Goal: Task Accomplishment & Management: Complete application form

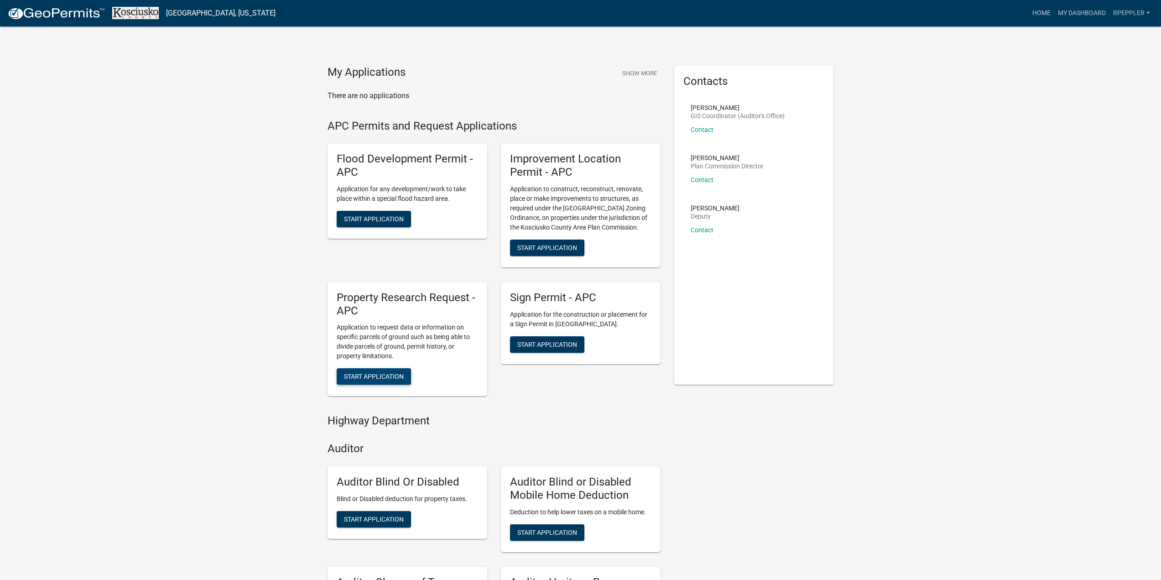
click at [386, 369] on button "Start Application" at bounding box center [374, 376] width 74 height 16
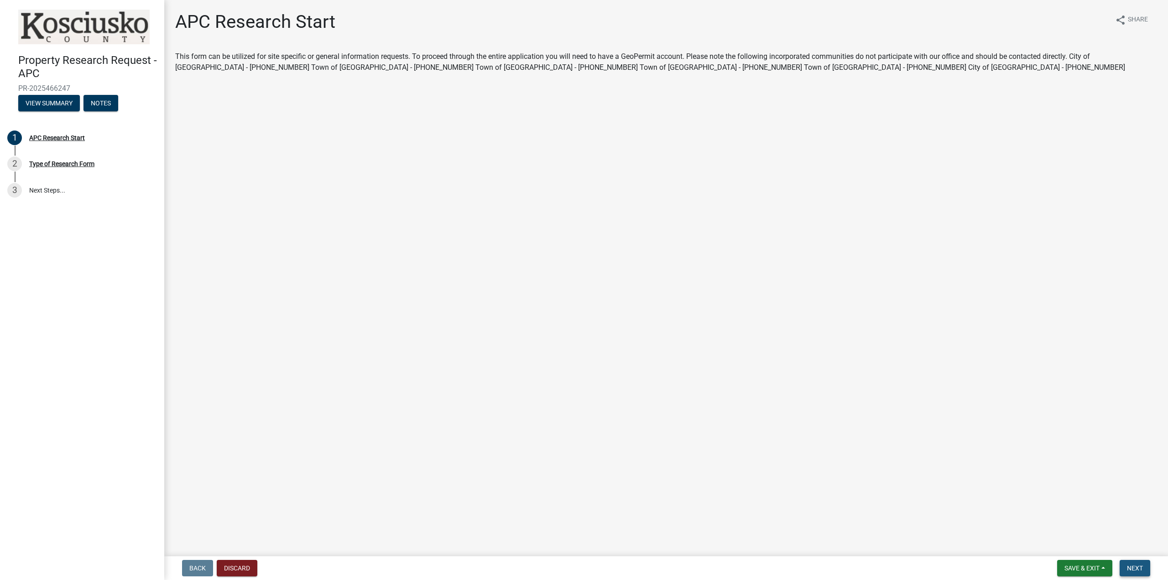
click at [1133, 567] on span "Next" at bounding box center [1135, 567] width 16 height 7
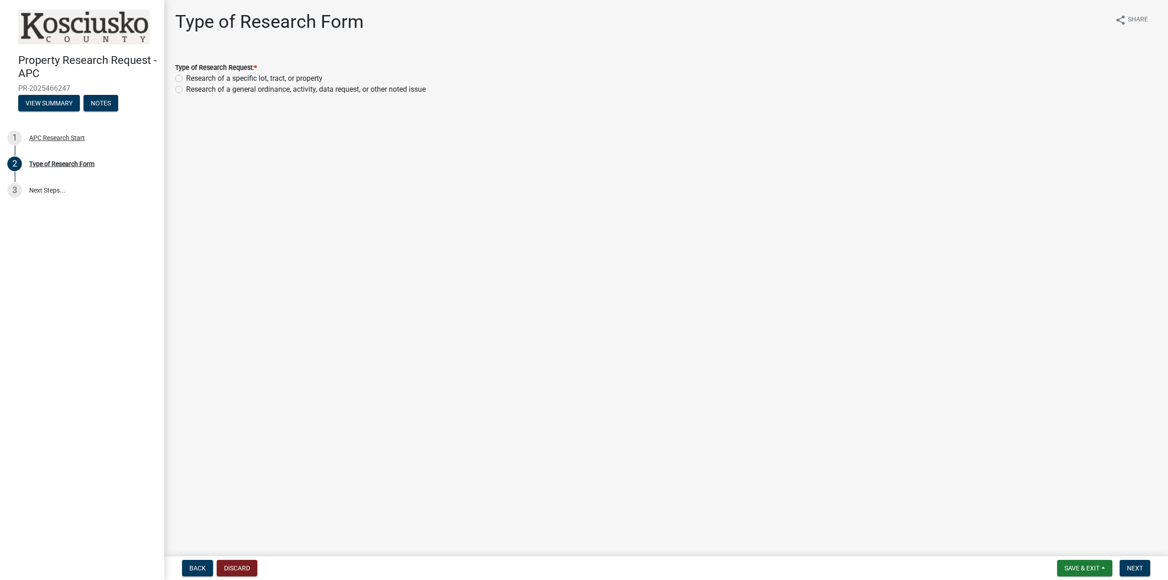
click at [237, 82] on label "Research of a specific lot, tract, or property" at bounding box center [254, 78] width 136 height 11
click at [192, 79] on input "Research of a specific lot, tract, or property" at bounding box center [189, 76] width 6 height 6
radio input "true"
click at [1129, 572] on button "Next" at bounding box center [1134, 568] width 31 height 16
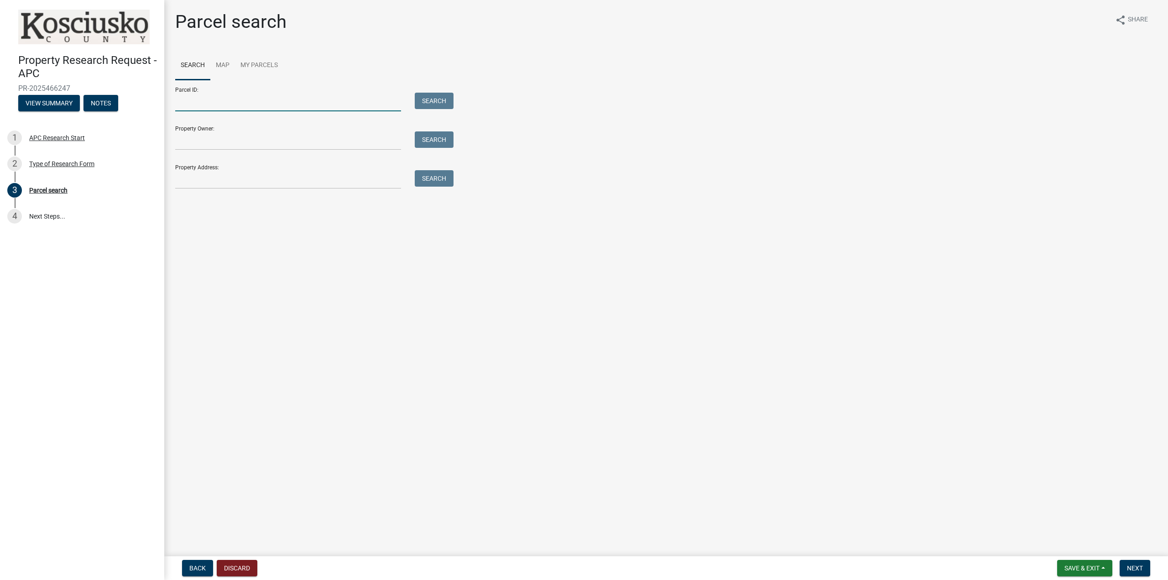
click at [296, 102] on input "Parcel ID:" at bounding box center [288, 102] width 226 height 19
type input "[PHONE_NUMBER].A"
click at [436, 96] on button "Search" at bounding box center [434, 101] width 39 height 16
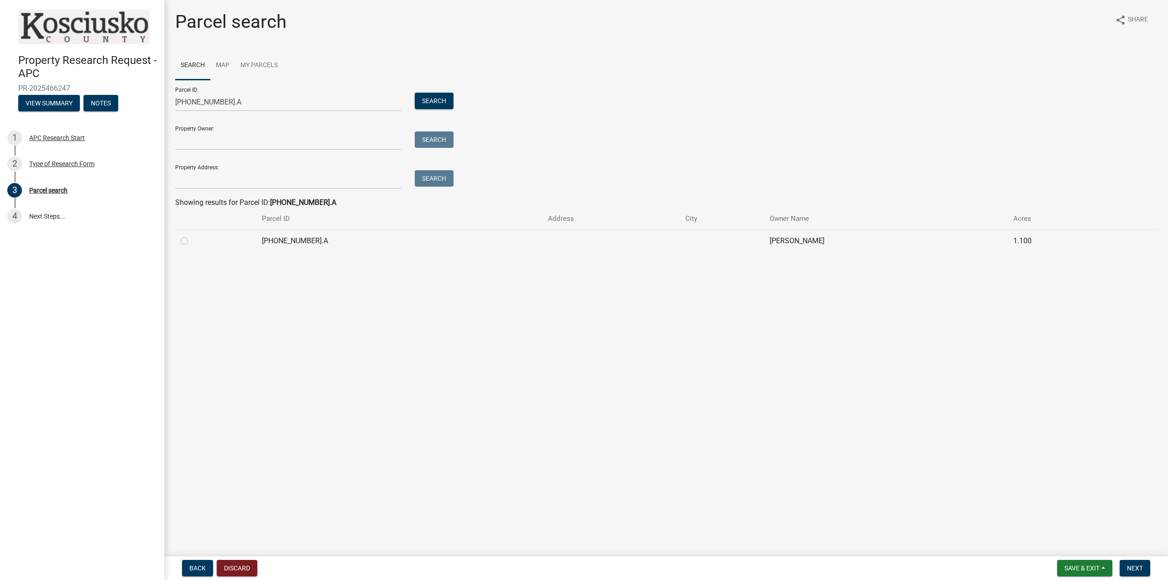
click at [192, 235] on label at bounding box center [192, 235] width 0 height 0
click at [192, 241] on input "radio" at bounding box center [195, 238] width 6 height 6
radio input "true"
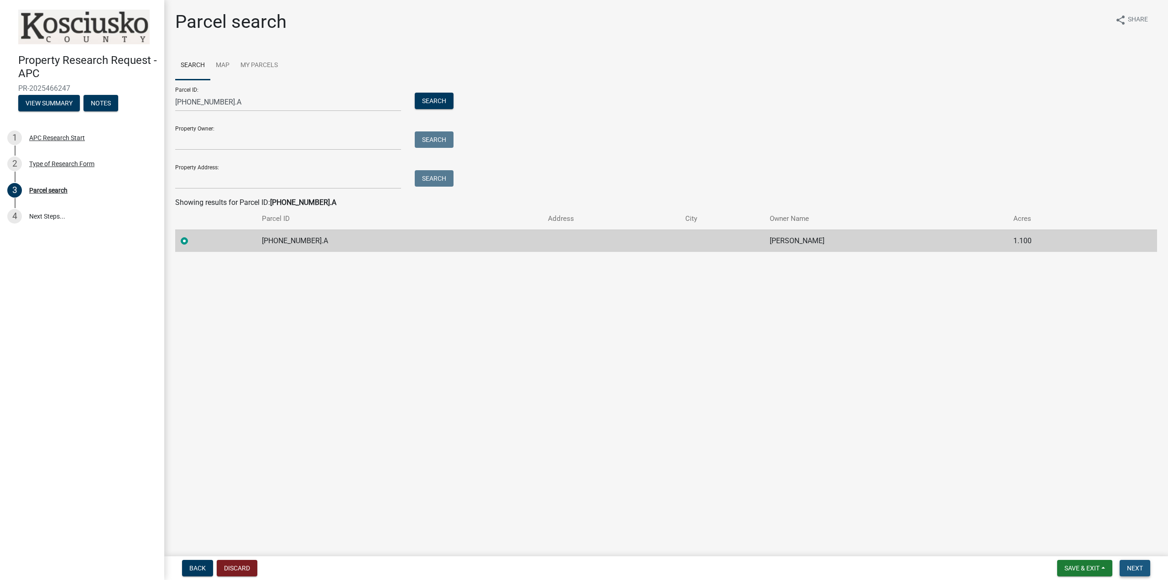
click at [1140, 568] on span "Next" at bounding box center [1135, 567] width 16 height 7
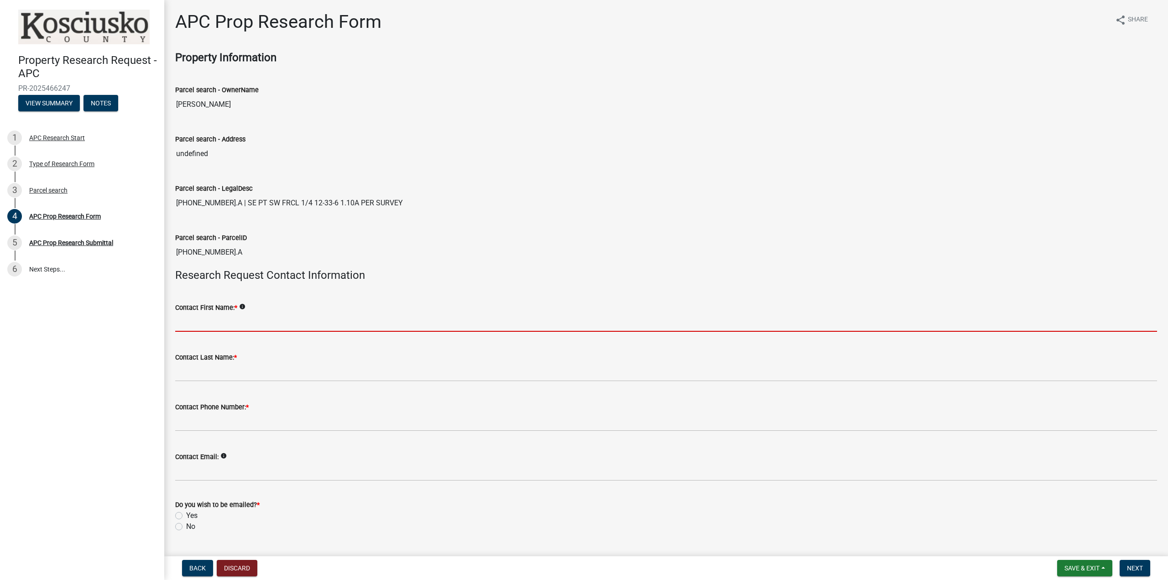
click at [289, 325] on input "Contact First Name: *" at bounding box center [666, 322] width 982 height 19
type input "[PERSON_NAME]"
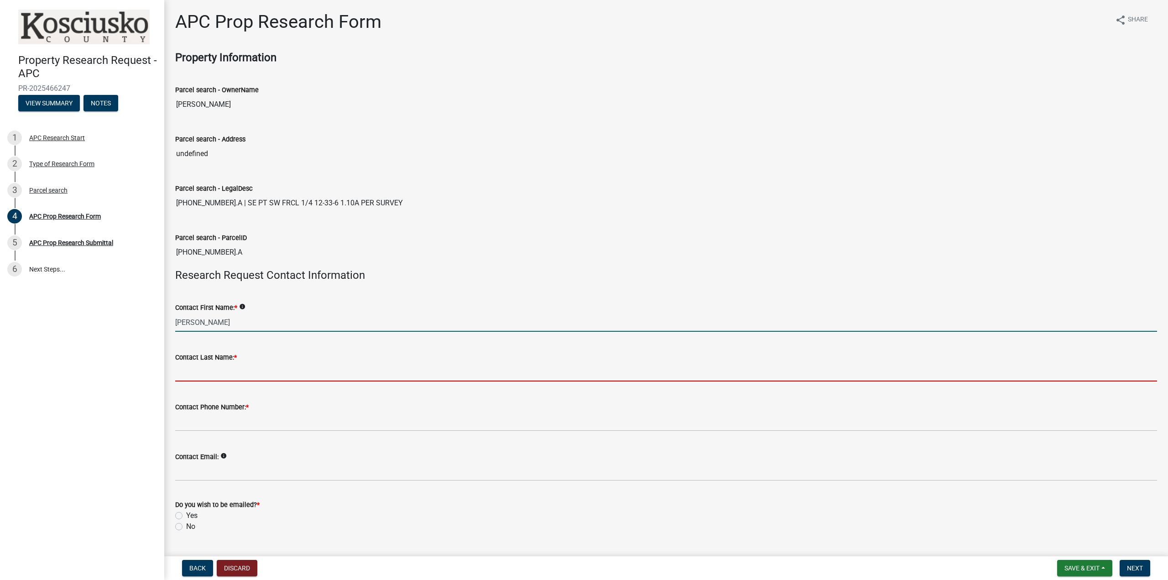
type input "[PERSON_NAME]"
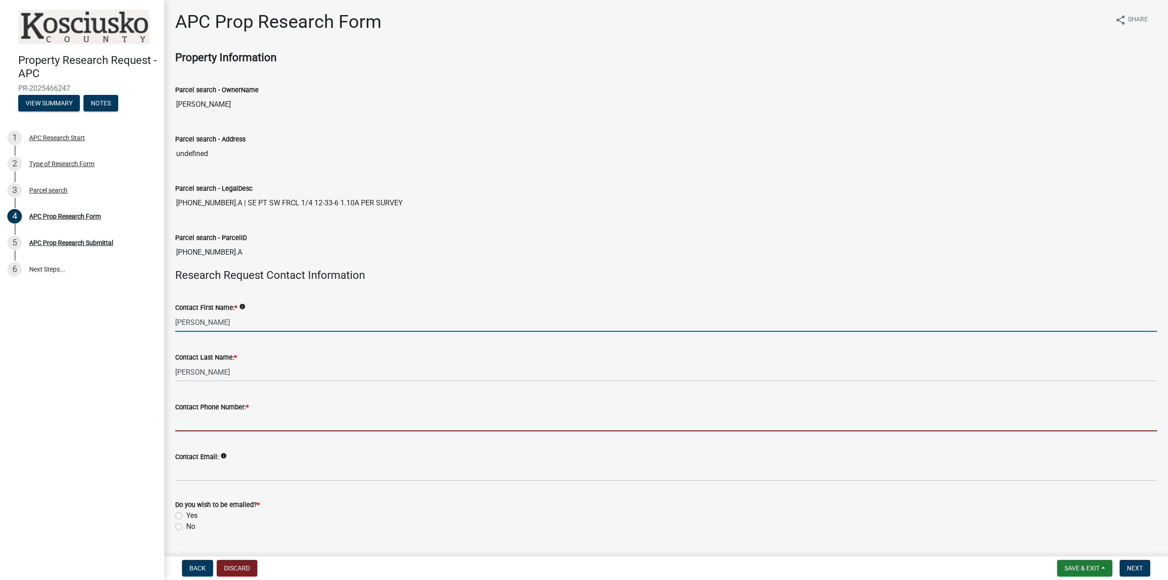
type input "2602443640"
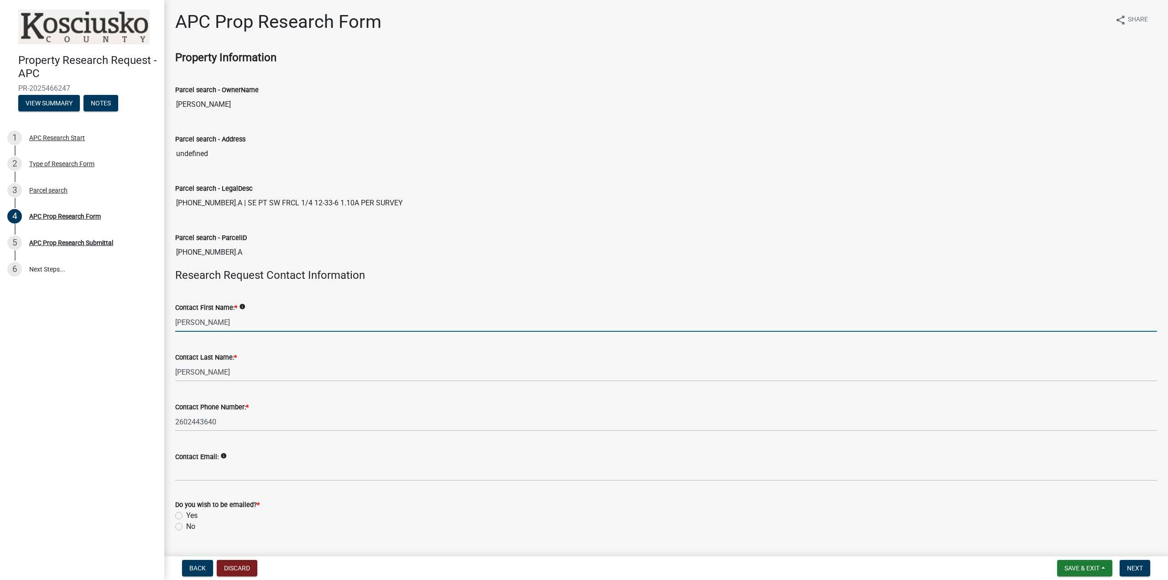
type input "[EMAIL_ADDRESS][DOMAIN_NAME]"
type input "[STREET_ADDRESS]"
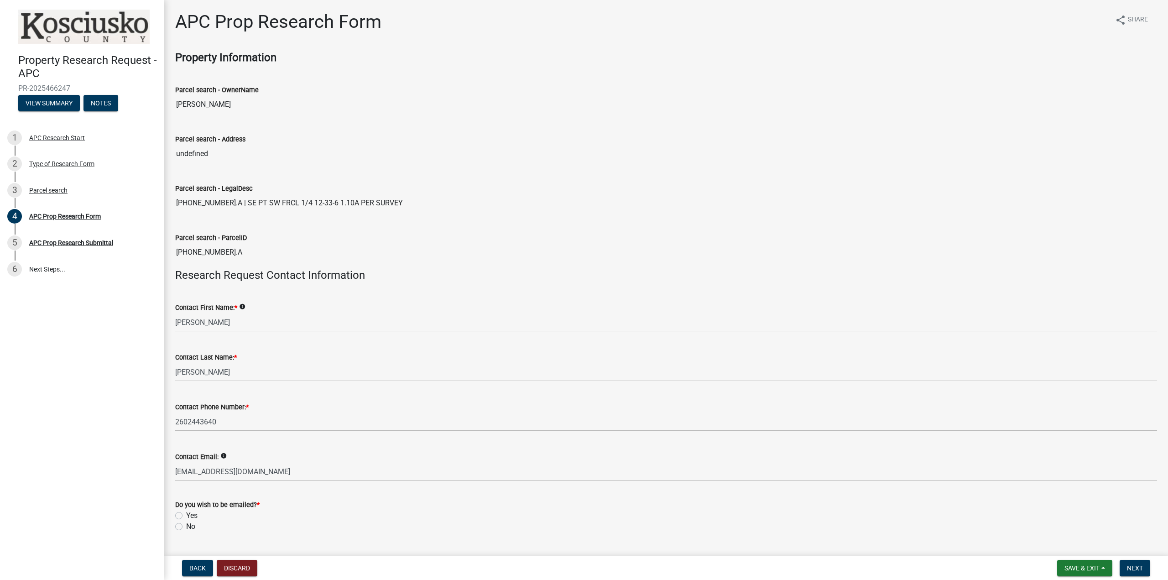
click at [201, 515] on div "Yes" at bounding box center [666, 515] width 982 height 11
click at [193, 519] on label "Yes" at bounding box center [191, 515] width 11 height 11
click at [192, 516] on input "Yes" at bounding box center [189, 513] width 6 height 6
radio input "true"
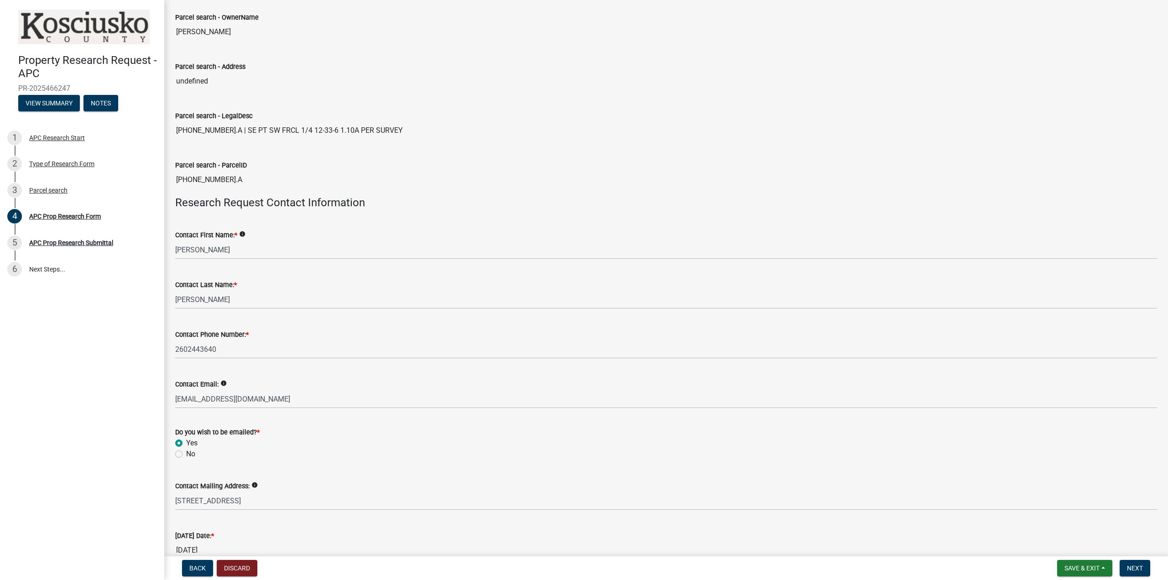
scroll to position [122, 0]
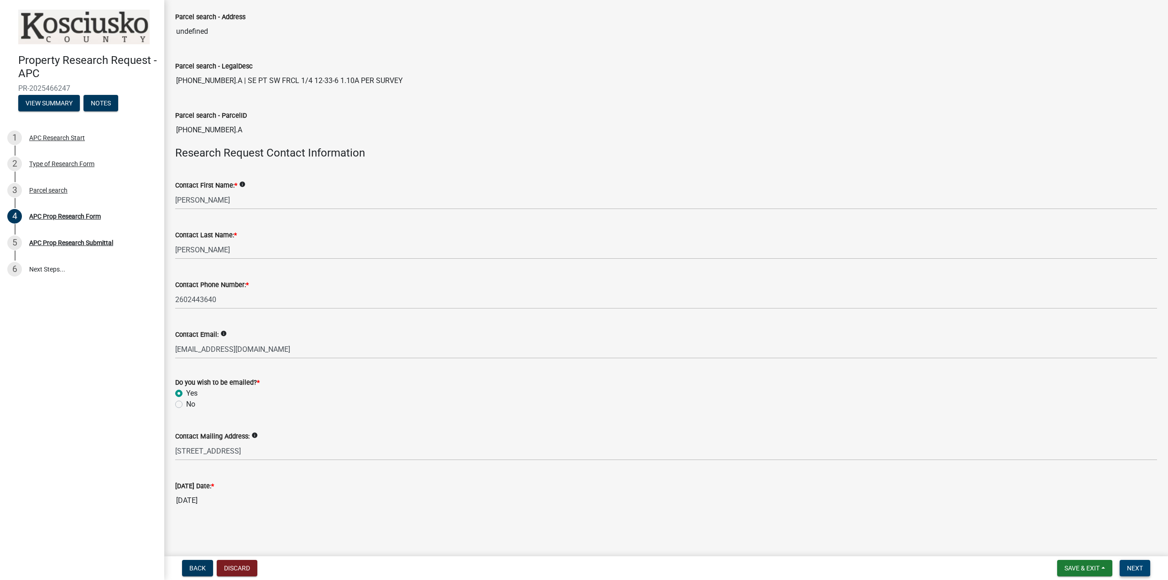
click at [1130, 567] on span "Next" at bounding box center [1135, 567] width 16 height 7
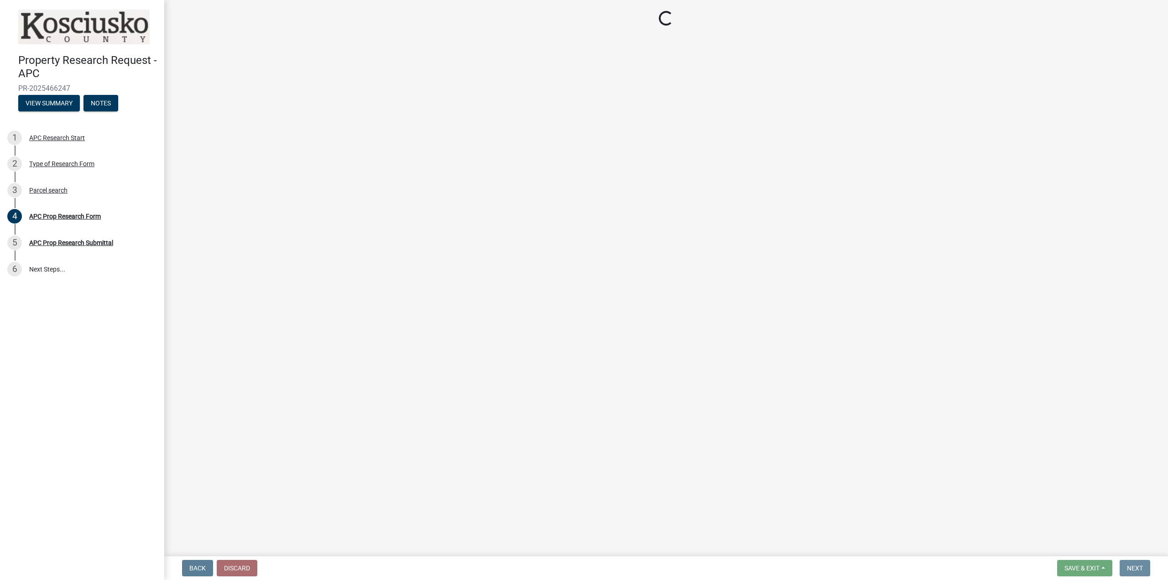
scroll to position [0, 0]
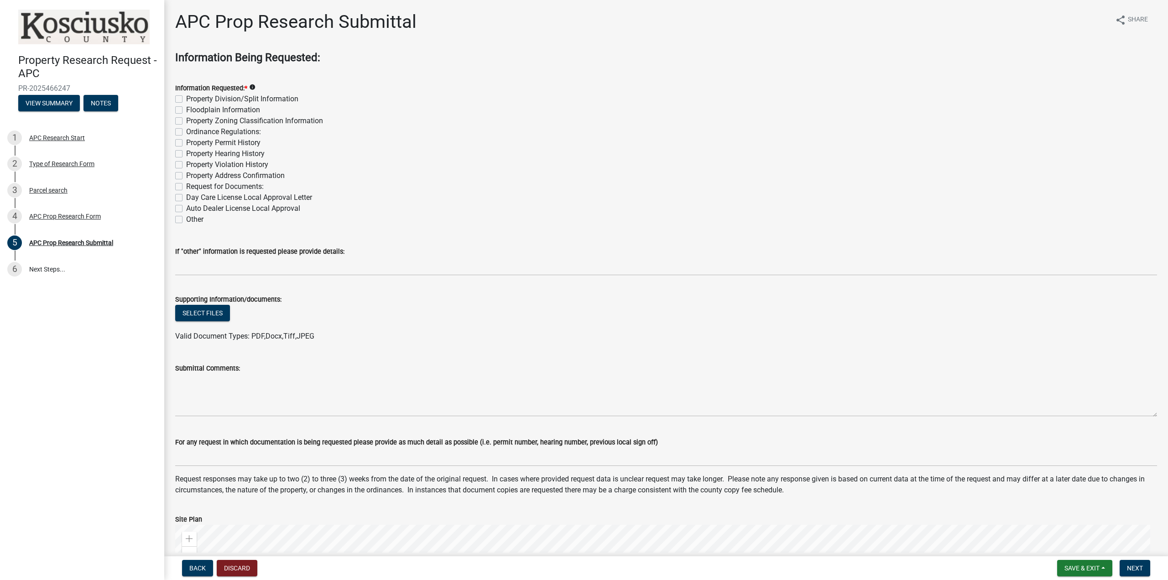
click at [182, 101] on div "Property Division/Split Information" at bounding box center [666, 99] width 982 height 11
click at [186, 101] on label "Property Division/Split Information" at bounding box center [242, 99] width 112 height 11
click at [186, 99] on input "Property Division/Split Information" at bounding box center [189, 97] width 6 height 6
checkbox input "true"
checkbox input "false"
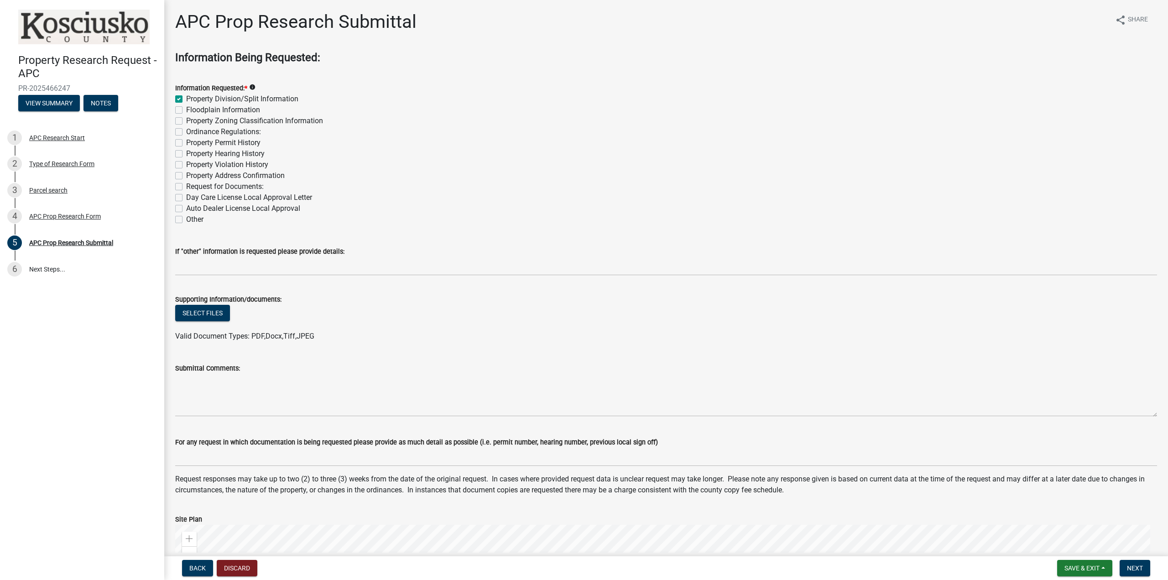
checkbox input "false"
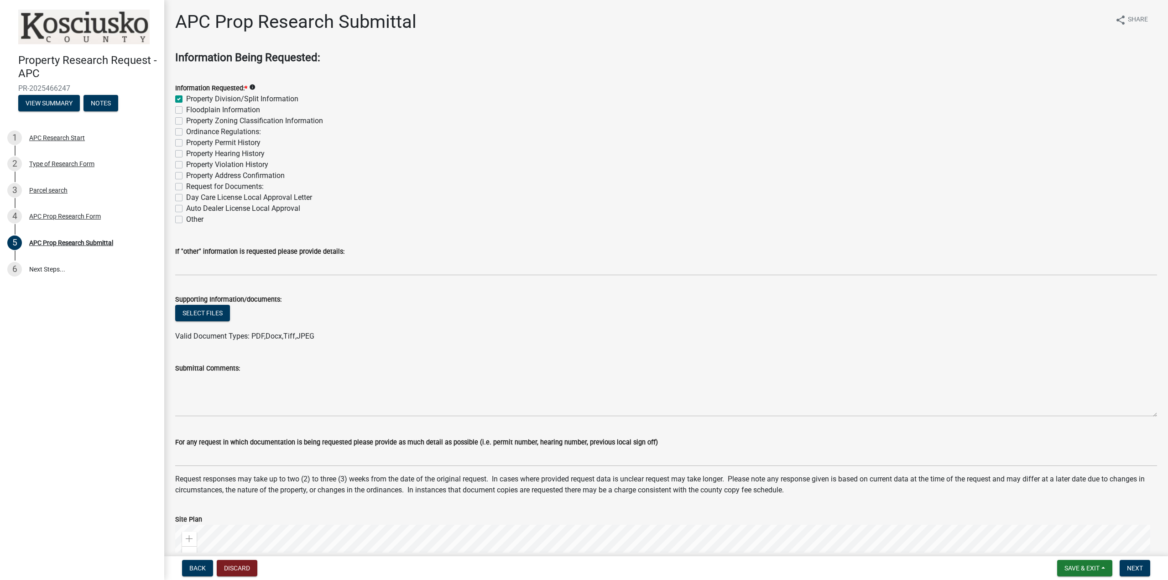
checkbox input "false"
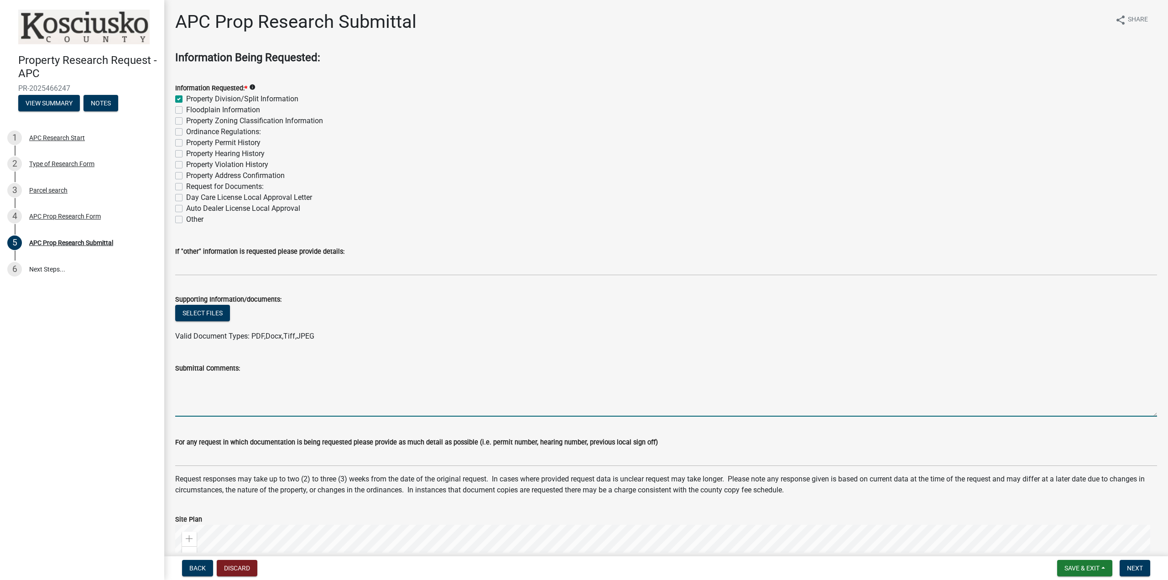
click at [223, 377] on textarea "Submittal Comments:" at bounding box center [666, 395] width 982 height 43
type textarea "t"
type textarea "This property is now in an estate. The heirs currently own the properties"
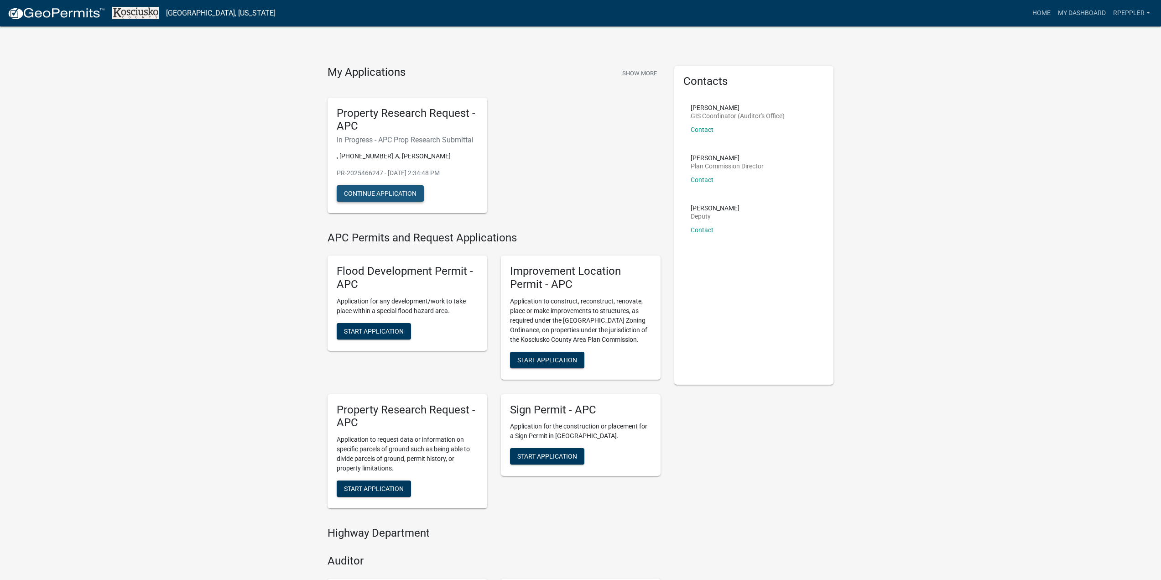
click at [356, 192] on button "Continue Application" at bounding box center [380, 193] width 87 height 16
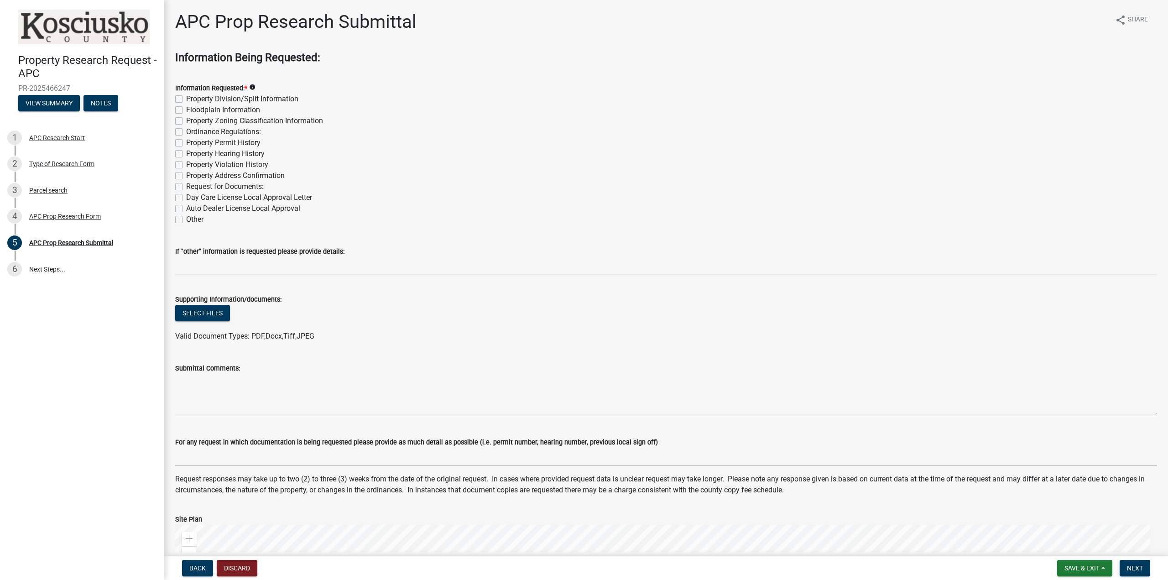
click at [186, 99] on label "Property Division/Split Information" at bounding box center [242, 99] width 112 height 11
click at [186, 99] on input "Property Division/Split Information" at bounding box center [189, 97] width 6 height 6
checkbox input "true"
checkbox input "false"
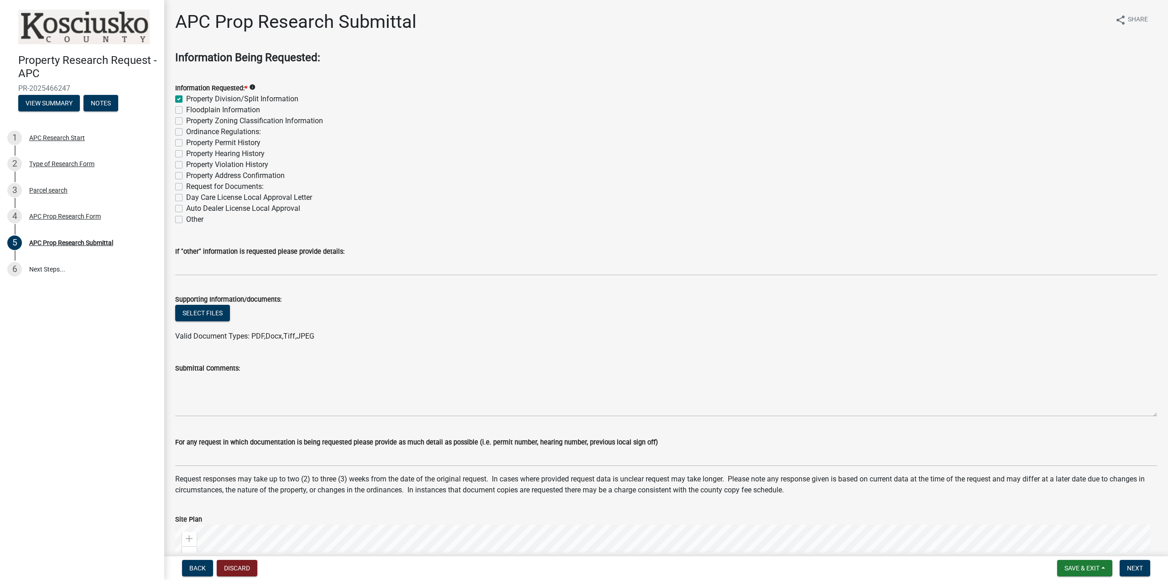
checkbox input "false"
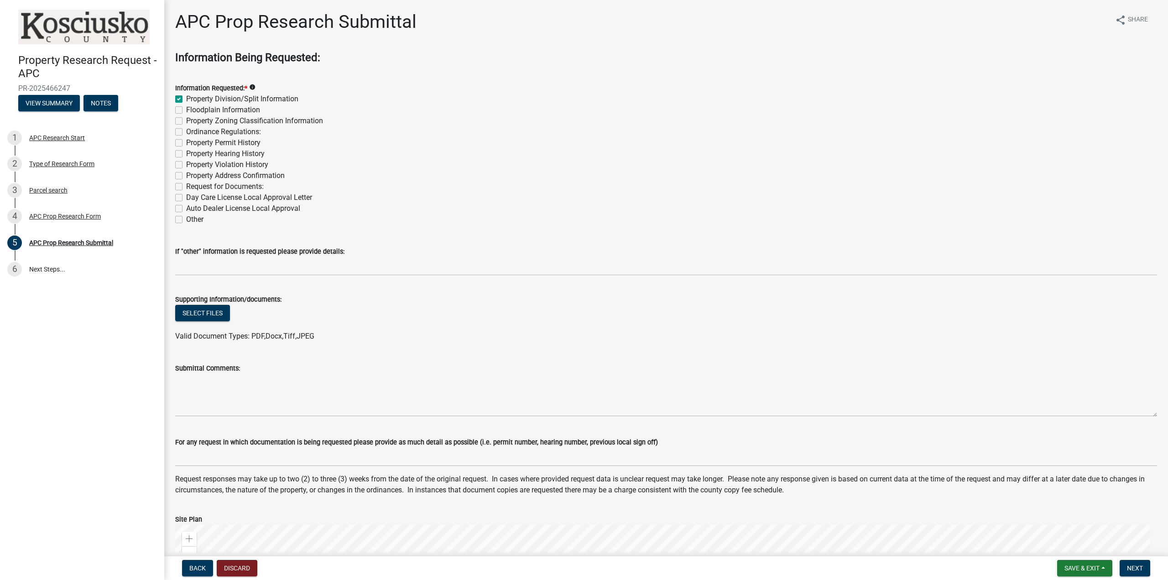
checkbox input "false"
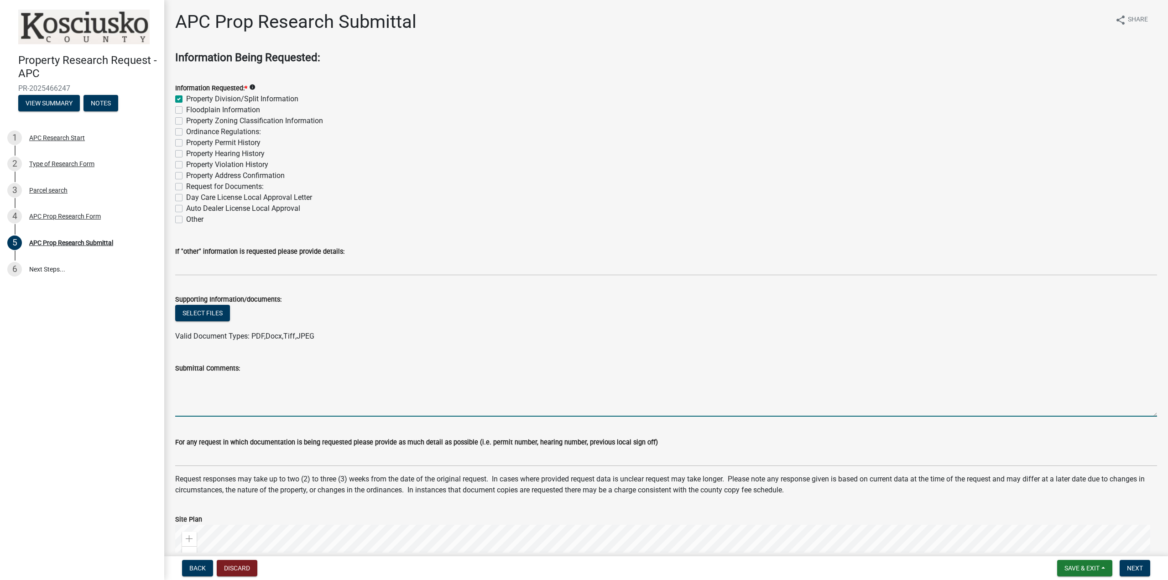
click at [245, 392] on textarea "Submittal Comments:" at bounding box center [666, 395] width 982 height 43
type textarea "T"
click at [232, 379] on textarea "The properties at [PHONE_NUMBER].A, [PHONE_NUMBER], and [PHONE_NUMBER] are curr…" at bounding box center [666, 395] width 982 height 43
click at [681, 382] on textarea "The properties at [GEOGRAPHIC_DATA] IDs [PHONE_NUMBER].A, [PHONE_NUMBER], and […" at bounding box center [666, 395] width 982 height 43
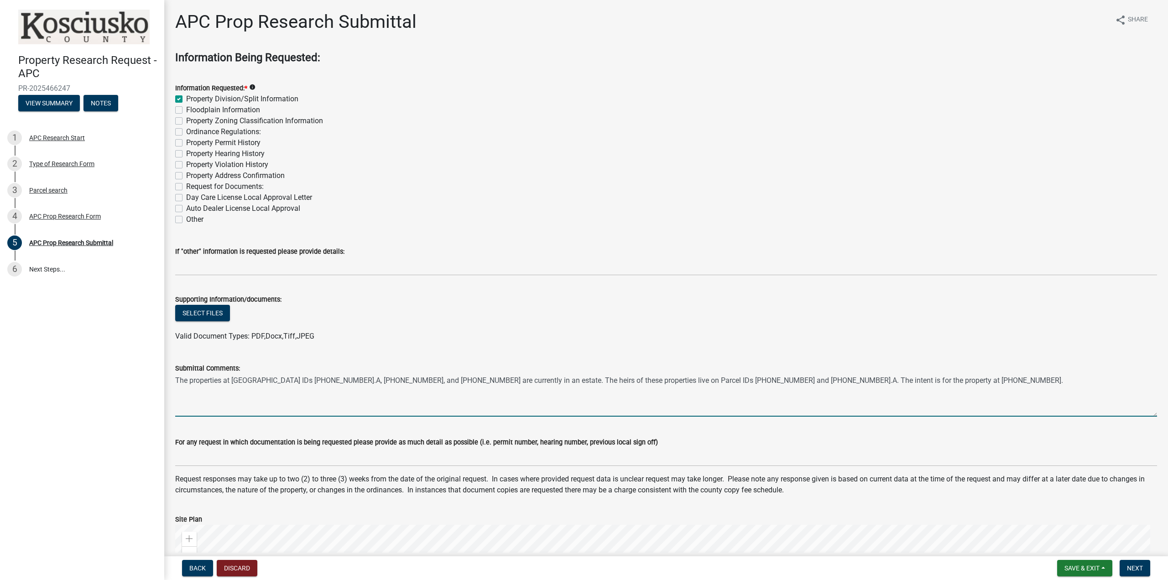
click at [931, 386] on textarea "The properties at [GEOGRAPHIC_DATA] IDs [PHONE_NUMBER].A, [PHONE_NUMBER], and […" at bounding box center [666, 395] width 982 height 43
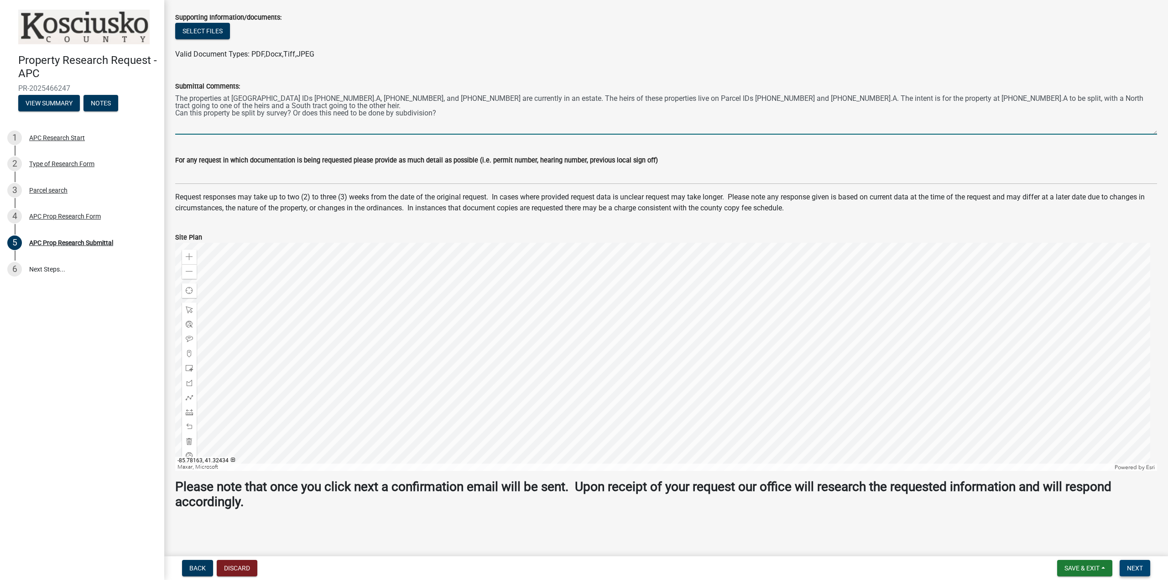
type textarea "The properties at [GEOGRAPHIC_DATA] IDs [PHONE_NUMBER].A, [PHONE_NUMBER], and […"
click at [1134, 563] on button "Next" at bounding box center [1134, 568] width 31 height 16
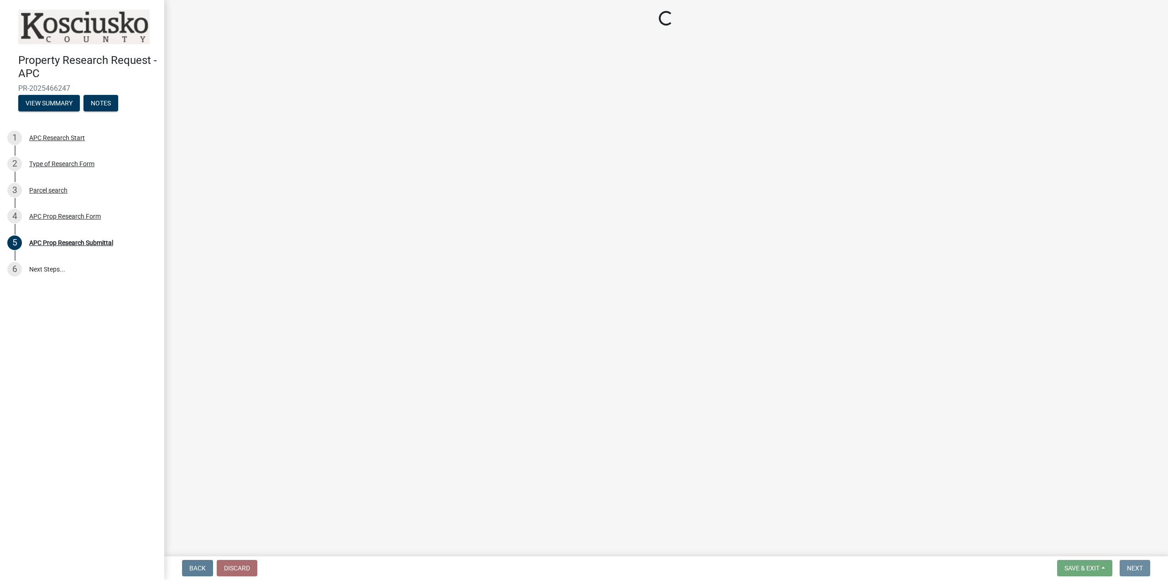
scroll to position [0, 0]
